Goal: Task Accomplishment & Management: Use online tool/utility

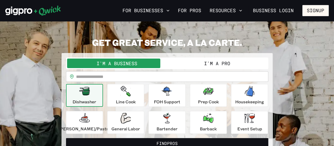
scroll to position [42, 0]
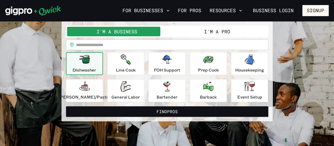
click at [218, 31] on button "I'm a Pro" at bounding box center [217, 32] width 100 height 10
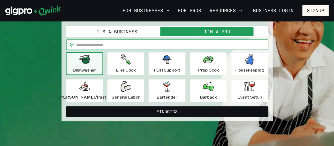
click at [97, 46] on input "text" at bounding box center [172, 44] width 192 height 11
type input "*****"
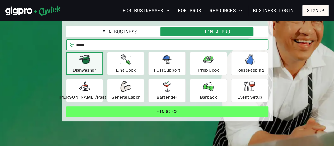
click at [179, 110] on button "Find Gigs" at bounding box center [167, 111] width 202 height 11
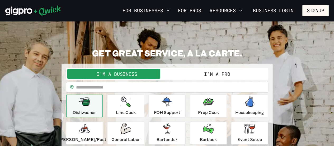
scroll to position [42, 0]
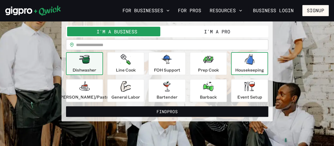
click at [245, 64] on icon "button" at bounding box center [250, 59] width 10 height 11
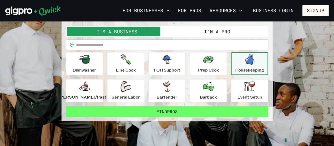
click at [170, 112] on button "Find Pros" at bounding box center [167, 111] width 202 height 11
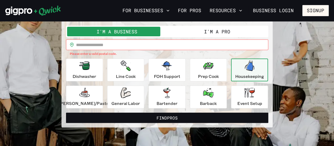
click at [92, 45] on input "text" at bounding box center [172, 44] width 192 height 11
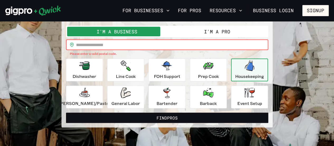
type input "*****"
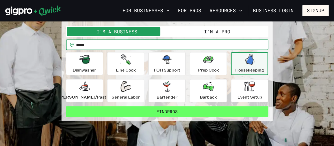
click at [172, 112] on button "Find Pros" at bounding box center [167, 111] width 202 height 11
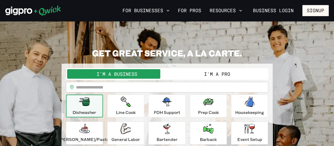
scroll to position [42, 0]
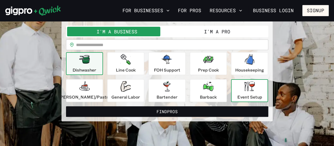
click at [245, 89] on icon "button" at bounding box center [249, 86] width 11 height 10
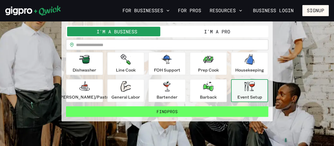
click at [178, 112] on button "Find Pros" at bounding box center [167, 111] width 202 height 11
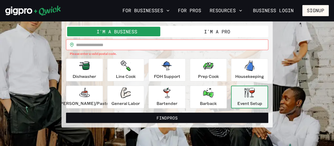
click at [224, 30] on button "I'm a Pro" at bounding box center [217, 32] width 100 height 10
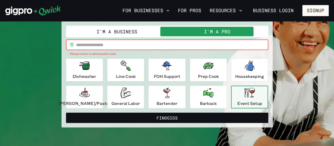
click at [104, 44] on input "text" at bounding box center [172, 44] width 192 height 11
type input "*****"
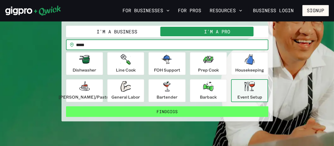
click at [177, 112] on button "Find Gigs" at bounding box center [167, 111] width 202 height 11
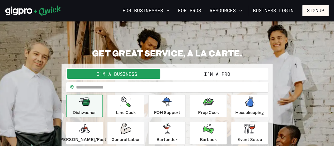
scroll to position [42, 0]
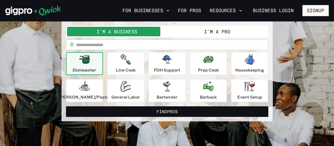
click at [212, 32] on button "I'm a Pro" at bounding box center [217, 32] width 100 height 10
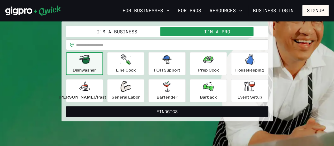
click at [122, 46] on input "text" at bounding box center [172, 44] width 192 height 11
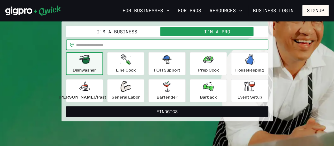
type input "*****"
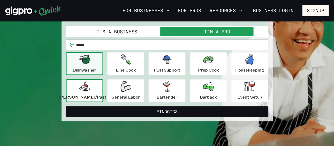
click at [88, 87] on icon "button" at bounding box center [84, 85] width 7 height 7
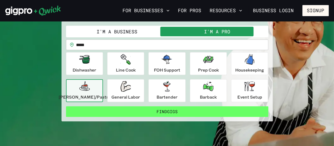
click at [166, 112] on button "Find Gigs" at bounding box center [167, 111] width 202 height 11
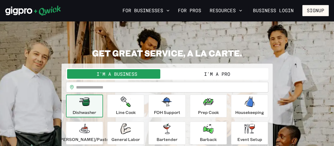
scroll to position [42, 0]
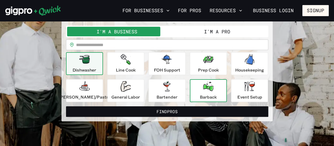
click at [206, 89] on icon "button" at bounding box center [208, 86] width 11 height 10
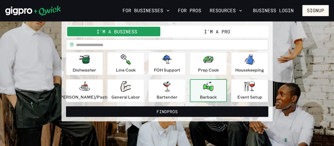
click at [97, 43] on input "text" at bounding box center [172, 44] width 192 height 11
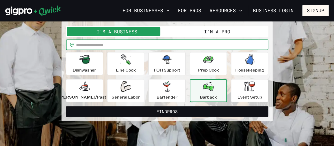
click at [214, 32] on button "I'm a Pro" at bounding box center [217, 32] width 100 height 10
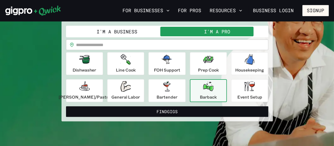
click at [95, 44] on input "text" at bounding box center [172, 44] width 192 height 11
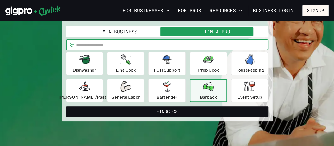
type input "*****"
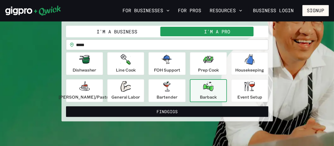
click at [209, 91] on div "Barback" at bounding box center [208, 90] width 17 height 19
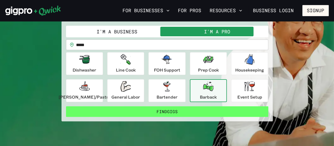
click at [179, 113] on button "Find Gigs" at bounding box center [167, 111] width 202 height 11
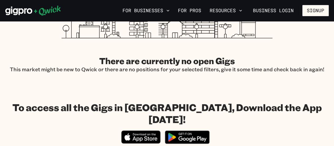
scroll to position [208, 0]
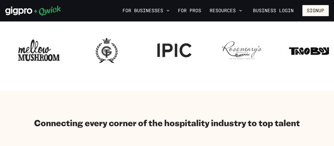
scroll to position [42, 0]
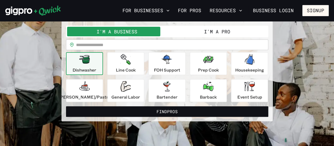
click at [210, 31] on button "I'm a Pro" at bounding box center [217, 32] width 100 height 10
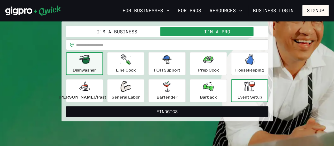
click at [246, 89] on icon "button" at bounding box center [249, 86] width 11 height 10
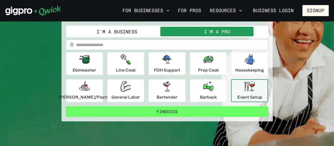
click at [167, 110] on button "Find Gigs" at bounding box center [167, 111] width 202 height 11
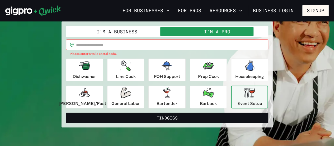
click at [94, 46] on input "text" at bounding box center [172, 44] width 192 height 11
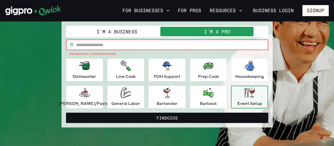
type input "*****"
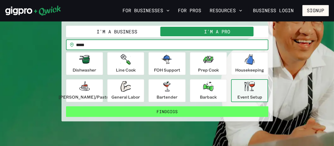
click at [163, 110] on button "Find Gigs" at bounding box center [167, 111] width 202 height 11
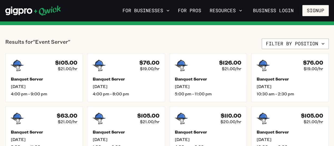
scroll to position [127, 0]
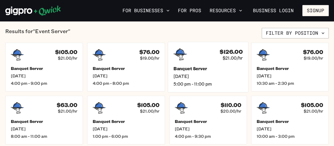
click at [202, 68] on h5 "Banquet Server" at bounding box center [207, 69] width 69 height 6
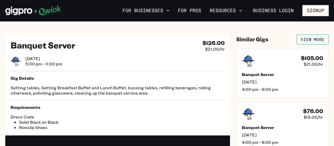
click at [315, 39] on link "View More" at bounding box center [313, 39] width 32 height 10
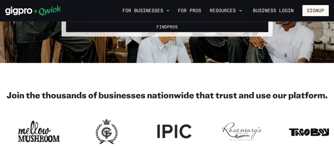
scroll to position [42, 0]
